Goal: Task Accomplishment & Management: Use online tool/utility

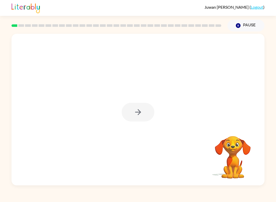
click at [122, 108] on div at bounding box center [138, 112] width 33 height 19
click at [136, 111] on icon "button" at bounding box center [138, 112] width 9 height 9
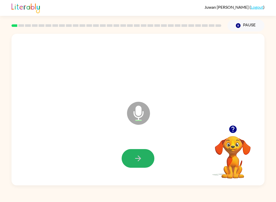
click at [126, 155] on button "button" at bounding box center [138, 158] width 33 height 19
click at [119, 162] on div at bounding box center [138, 158] width 243 height 44
click at [120, 150] on div at bounding box center [138, 158] width 243 height 44
click at [137, 153] on button "button" at bounding box center [138, 158] width 33 height 19
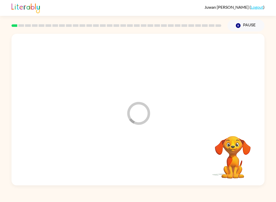
click at [137, 153] on div at bounding box center [138, 158] width 243 height 44
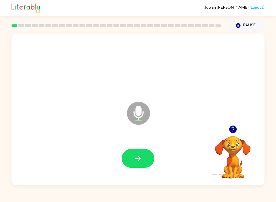
click at [140, 162] on icon "button" at bounding box center [138, 158] width 9 height 9
click at [135, 159] on icon "button" at bounding box center [138, 158] width 9 height 9
click at [228, 134] on div at bounding box center [232, 129] width 51 height 13
click at [235, 131] on icon "button" at bounding box center [232, 128] width 7 height 7
click at [148, 163] on button "button" at bounding box center [138, 158] width 33 height 19
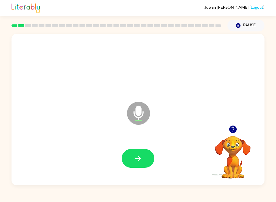
click at [146, 157] on button "button" at bounding box center [138, 158] width 33 height 19
click at [146, 153] on button "button" at bounding box center [138, 158] width 33 height 19
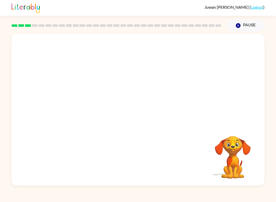
click at [255, 27] on button "Pause Pause" at bounding box center [245, 26] width 37 height 12
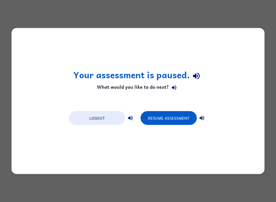
click at [112, 118] on button "Logout" at bounding box center [97, 118] width 56 height 14
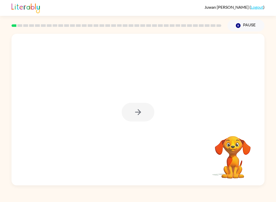
click at [137, 116] on div at bounding box center [138, 112] width 33 height 19
click at [135, 114] on div at bounding box center [138, 112] width 33 height 19
click at [135, 112] on icon "button" at bounding box center [138, 112] width 6 height 6
click at [130, 115] on div at bounding box center [137, 110] width 253 height 152
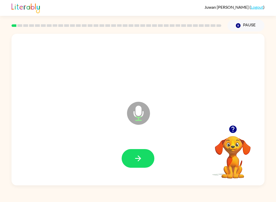
click at [141, 162] on icon "button" at bounding box center [138, 158] width 9 height 9
click at [254, 23] on button "Pause Pause" at bounding box center [245, 26] width 37 height 12
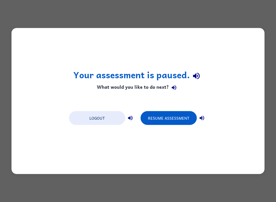
click at [175, 114] on button "Resume Assessment" at bounding box center [169, 118] width 56 height 14
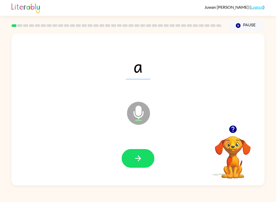
click at [148, 158] on button "button" at bounding box center [138, 158] width 33 height 19
click at [154, 160] on button "button" at bounding box center [138, 158] width 33 height 19
click at [157, 152] on div at bounding box center [138, 158] width 243 height 44
click at [153, 161] on button "button" at bounding box center [138, 158] width 33 height 19
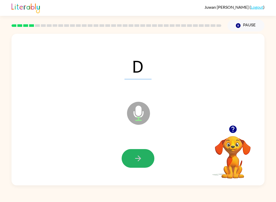
click at [144, 163] on button "button" at bounding box center [138, 158] width 33 height 19
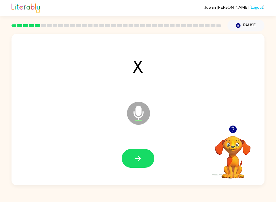
click at [150, 162] on button "button" at bounding box center [138, 158] width 33 height 19
click at [147, 154] on button "button" at bounding box center [138, 158] width 33 height 19
click at [150, 156] on button "button" at bounding box center [138, 158] width 33 height 19
click at [151, 156] on button "button" at bounding box center [138, 158] width 33 height 19
click at [151, 157] on button "button" at bounding box center [138, 158] width 33 height 19
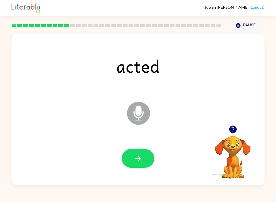
click at [152, 156] on button "button" at bounding box center [138, 158] width 33 height 19
click at [153, 158] on button "button" at bounding box center [138, 158] width 33 height 19
click at [148, 165] on button "button" at bounding box center [138, 158] width 33 height 19
click at [153, 157] on button "button" at bounding box center [138, 158] width 33 height 19
click at [151, 158] on button "button" at bounding box center [138, 158] width 33 height 19
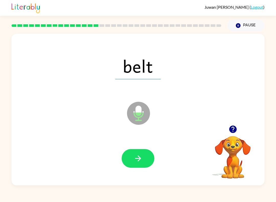
click at [150, 157] on button "button" at bounding box center [138, 158] width 33 height 19
click at [151, 157] on button "button" at bounding box center [138, 158] width 33 height 19
click at [148, 161] on button "button" at bounding box center [138, 158] width 33 height 19
click at [151, 155] on button "button" at bounding box center [138, 158] width 33 height 19
click at [151, 158] on button "button" at bounding box center [138, 158] width 33 height 19
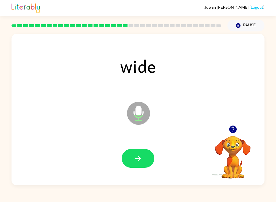
click at [149, 159] on button "button" at bounding box center [138, 158] width 33 height 19
click at [150, 157] on button "button" at bounding box center [138, 158] width 33 height 19
click at [149, 164] on button "button" at bounding box center [138, 158] width 33 height 19
click at [150, 160] on button "button" at bounding box center [138, 158] width 33 height 19
click at [150, 162] on button "button" at bounding box center [138, 158] width 33 height 19
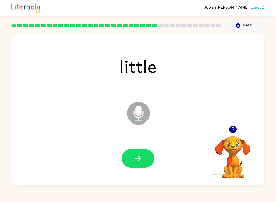
click at [153, 157] on button "button" at bounding box center [138, 158] width 33 height 19
click at [152, 157] on button "button" at bounding box center [138, 158] width 33 height 19
click at [145, 163] on button "button" at bounding box center [138, 158] width 33 height 19
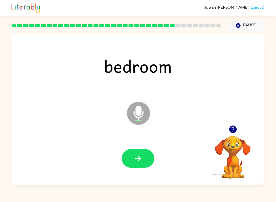
click at [140, 163] on button "button" at bounding box center [138, 158] width 33 height 19
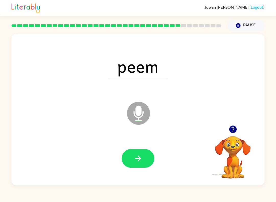
click at [146, 159] on button "button" at bounding box center [138, 158] width 33 height 19
click at [136, 159] on icon "button" at bounding box center [138, 158] width 9 height 9
click at [136, 161] on icon "button" at bounding box center [138, 158] width 9 height 9
click at [137, 159] on icon "button" at bounding box center [138, 158] width 9 height 9
click at [140, 156] on icon "button" at bounding box center [138, 158] width 9 height 9
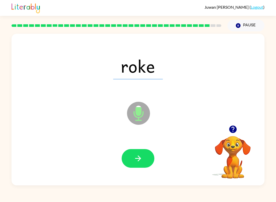
click at [141, 157] on icon "button" at bounding box center [138, 158] width 9 height 9
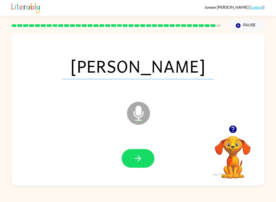
click at [142, 158] on icon "button" at bounding box center [138, 158] width 9 height 9
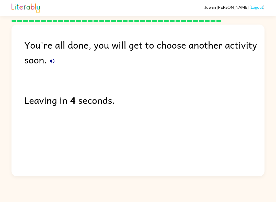
click at [261, 7] on link "Logout" at bounding box center [257, 7] width 13 height 5
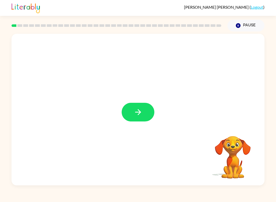
click at [139, 113] on icon "button" at bounding box center [138, 112] width 6 height 6
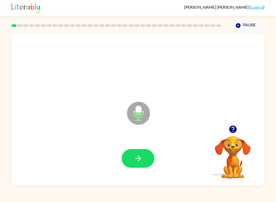
click at [241, 30] on button "Pause Pause" at bounding box center [245, 26] width 37 height 12
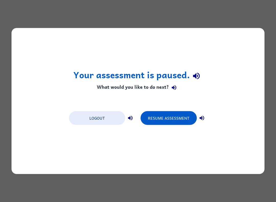
click at [167, 116] on button "Resume Assessment" at bounding box center [169, 118] width 56 height 14
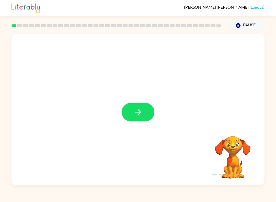
click at [142, 111] on icon "button" at bounding box center [138, 112] width 9 height 9
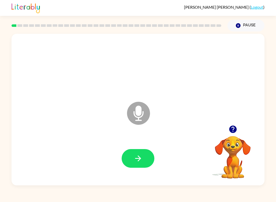
click at [233, 126] on icon "button" at bounding box center [232, 128] width 7 height 7
click at [232, 127] on icon "button" at bounding box center [232, 129] width 9 height 9
click at [148, 157] on button "button" at bounding box center [138, 158] width 33 height 19
click at [144, 158] on button "button" at bounding box center [138, 158] width 33 height 19
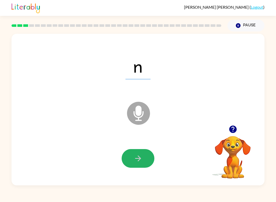
click at [146, 157] on button "button" at bounding box center [138, 158] width 33 height 19
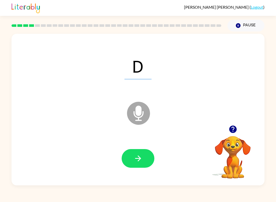
click at [129, 153] on button "button" at bounding box center [138, 158] width 33 height 19
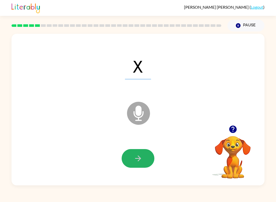
click at [145, 159] on button "button" at bounding box center [138, 158] width 33 height 19
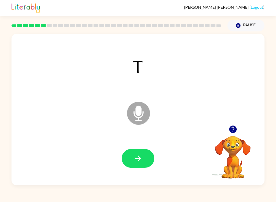
click at [149, 159] on button "button" at bounding box center [138, 158] width 33 height 19
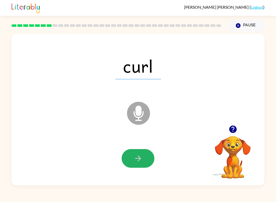
click at [147, 157] on button "button" at bounding box center [138, 158] width 33 height 19
click at [140, 159] on icon "button" at bounding box center [138, 158] width 6 height 6
click at [136, 159] on icon "button" at bounding box center [138, 158] width 9 height 9
click at [139, 160] on icon "button" at bounding box center [138, 158] width 6 height 6
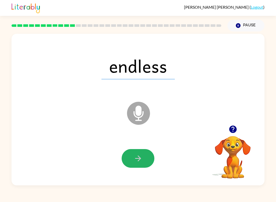
click at [138, 158] on icon "button" at bounding box center [138, 158] width 6 height 6
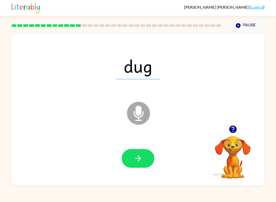
click at [141, 156] on icon "button" at bounding box center [138, 158] width 9 height 9
click at [146, 160] on button "button" at bounding box center [138, 158] width 33 height 19
click at [129, 150] on button "button" at bounding box center [138, 158] width 33 height 19
click at [142, 158] on icon "button" at bounding box center [138, 158] width 9 height 9
click at [145, 163] on button "button" at bounding box center [138, 158] width 33 height 19
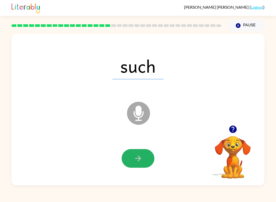
click at [142, 164] on button "button" at bounding box center [138, 158] width 33 height 19
click at [147, 157] on button "button" at bounding box center [138, 158] width 33 height 19
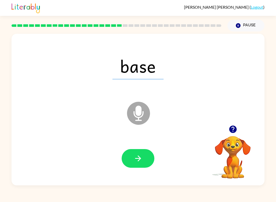
click at [146, 158] on button "button" at bounding box center [138, 158] width 33 height 19
click at [146, 158] on div at bounding box center [138, 158] width 33 height 19
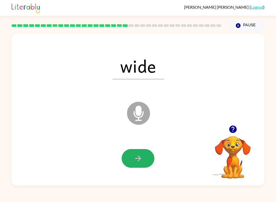
click at [146, 158] on button "button" at bounding box center [138, 158] width 33 height 19
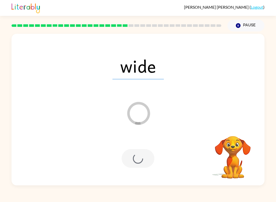
click at [135, 173] on div at bounding box center [138, 158] width 243 height 44
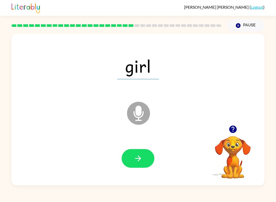
click at [144, 168] on button "button" at bounding box center [138, 158] width 33 height 19
click at [139, 164] on button "button" at bounding box center [138, 158] width 33 height 19
click at [136, 166] on button "button" at bounding box center [138, 158] width 33 height 19
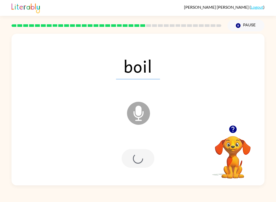
click at [145, 155] on div at bounding box center [138, 158] width 33 height 19
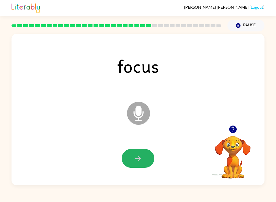
click at [145, 160] on button "button" at bounding box center [138, 158] width 33 height 19
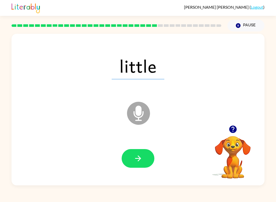
click at [122, 190] on div "[PERSON_NAME] ( Logout ) Pause Pause little Microphone The Microphone is here w…" at bounding box center [138, 101] width 276 height 202
click at [137, 159] on icon "button" at bounding box center [138, 158] width 9 height 9
click at [140, 163] on icon "button" at bounding box center [138, 158] width 9 height 9
click at [141, 161] on icon "button" at bounding box center [138, 158] width 9 height 9
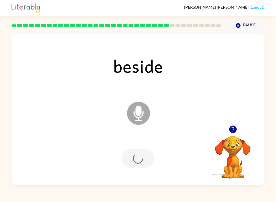
click at [141, 161] on div at bounding box center [138, 158] width 33 height 19
click at [136, 163] on div at bounding box center [138, 158] width 33 height 19
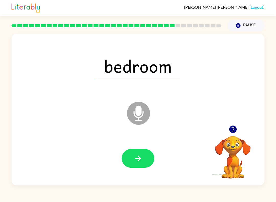
click at [144, 156] on button "button" at bounding box center [138, 158] width 33 height 19
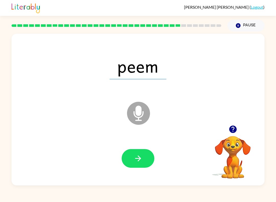
click at [238, 125] on button "button" at bounding box center [232, 129] width 13 height 13
click at [238, 126] on div "peem Microphone The Microphone is here when it is your turn to talk" at bounding box center [137, 110] width 253 height 152
click at [144, 157] on button "button" at bounding box center [138, 158] width 33 height 19
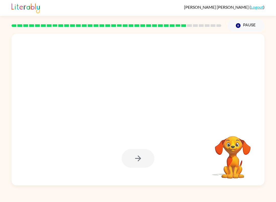
click at [239, 136] on video "Your browser must support playing .mp4 files to use Literably. Please try using…" at bounding box center [232, 153] width 51 height 51
click at [236, 129] on video "Your browser must support playing .mp4 files to use Literably. Please try using…" at bounding box center [232, 153] width 51 height 51
click at [232, 133] on video "Your browser must support playing .mp4 files to use Literably. Please try using…" at bounding box center [232, 153] width 51 height 51
click at [236, 130] on video "Your browser must support playing .mp4 files to use Literably. Please try using…" at bounding box center [232, 153] width 51 height 51
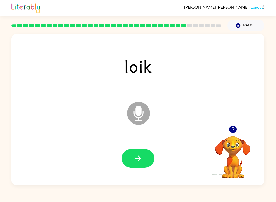
click at [232, 129] on icon "button" at bounding box center [232, 128] width 7 height 7
click at [232, 132] on video "Your browser must support playing .mp4 files to use Literably. Please try using…" at bounding box center [232, 153] width 51 height 51
click at [233, 128] on icon "button" at bounding box center [232, 128] width 7 height 7
click at [233, 129] on icon "button" at bounding box center [232, 128] width 7 height 7
click at [142, 156] on icon "button" at bounding box center [138, 158] width 9 height 9
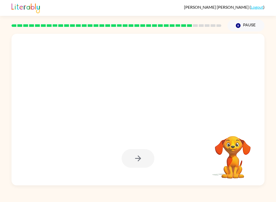
click at [233, 144] on video "Your browser must support playing .mp4 files to use Literably. Please try using…" at bounding box center [232, 153] width 51 height 51
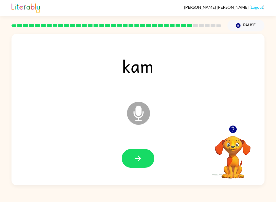
click at [227, 129] on button "button" at bounding box center [232, 129] width 13 height 13
click at [126, 151] on button "button" at bounding box center [138, 158] width 33 height 19
click at [126, 151] on div at bounding box center [138, 158] width 33 height 19
click at [229, 131] on icon "button" at bounding box center [232, 128] width 7 height 7
click at [229, 131] on video "Your browser must support playing .mp4 files to use Literably. Please try using…" at bounding box center [232, 153] width 51 height 51
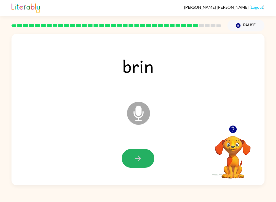
click at [147, 154] on button "button" at bounding box center [138, 158] width 33 height 19
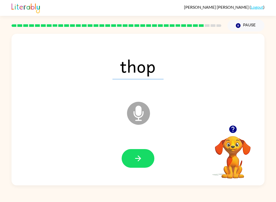
click at [143, 149] on button "button" at bounding box center [138, 158] width 33 height 19
click at [137, 155] on icon "button" at bounding box center [138, 158] width 9 height 9
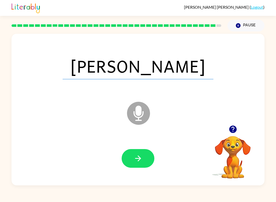
click at [142, 156] on icon "button" at bounding box center [138, 158] width 9 height 9
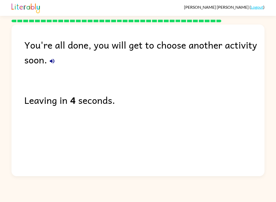
click at [54, 60] on icon "button" at bounding box center [52, 61] width 6 height 6
